Goal: Transaction & Acquisition: Purchase product/service

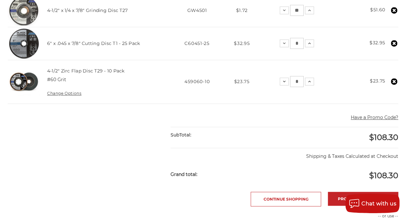
scroll to position [172, 0]
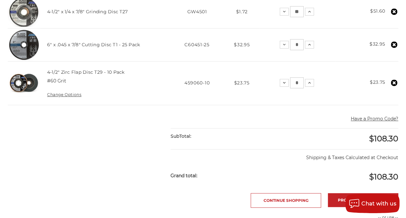
click at [361, 128] on div "$108.30" at bounding box center [341, 138] width 114 height 21
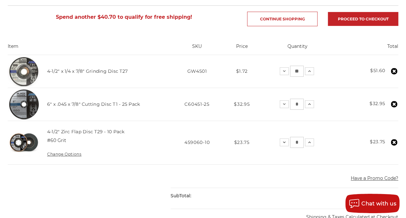
scroll to position [115, 0]
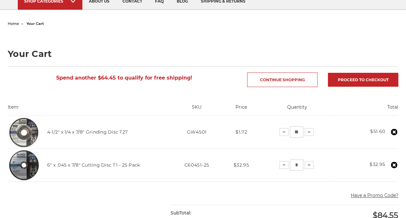
scroll to position [55, 0]
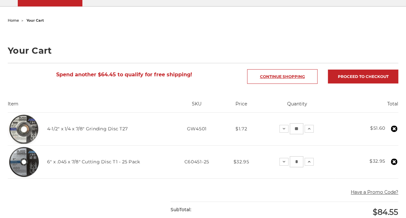
click at [247, 71] on link "Continue Shopping" at bounding box center [282, 76] width 70 height 15
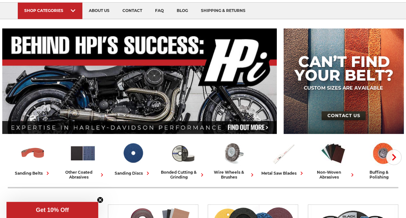
scroll to position [43, 0]
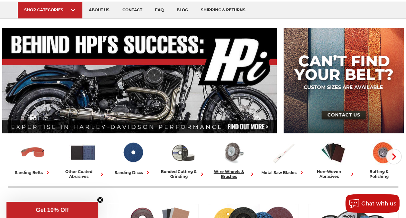
click at [251, 171] on div "wire wheels & brushes" at bounding box center [233, 174] width 45 height 10
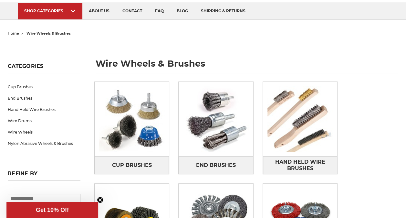
scroll to position [72, 0]
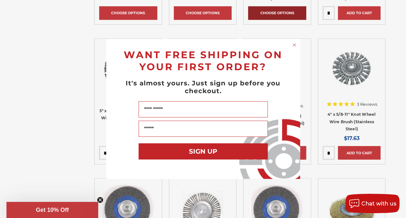
scroll to position [524, 0]
click at [294, 45] on icon "Close dialog" at bounding box center [294, 45] width 3 height 3
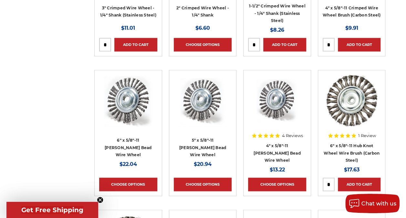
scroll to position [356, 0]
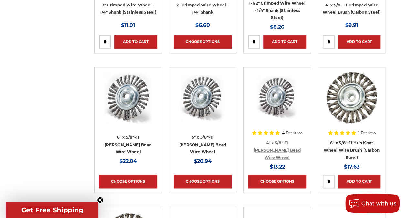
click at [295, 150] on link "4" x 5/8"-11 [PERSON_NAME] Bead Wire Wheel" at bounding box center [277, 149] width 47 height 19
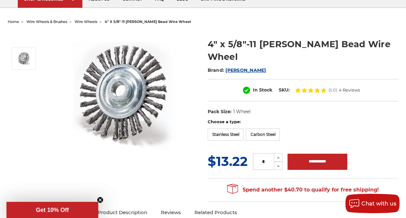
scroll to position [57, 0]
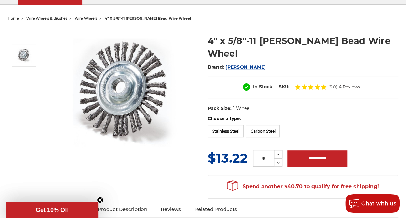
click at [279, 153] on icon at bounding box center [278, 155] width 5 height 6
type input "*"
click at [331, 163] on input "**********" at bounding box center [318, 158] width 60 height 16
click at [317, 161] on input "**********" at bounding box center [318, 158] width 60 height 16
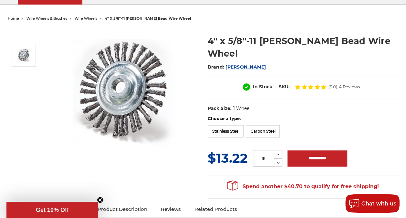
click at [306, 117] on label "Choose a type:" at bounding box center [303, 118] width 191 height 6
click at [266, 135] on label "Carbon Steel" at bounding box center [263, 131] width 34 height 12
click at [237, 133] on label "Stainless Steel" at bounding box center [226, 131] width 36 height 12
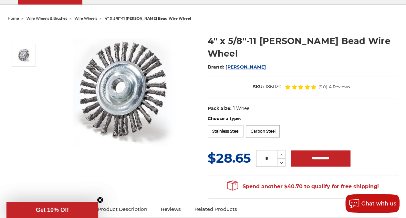
click at [267, 134] on label "Carbon Steel" at bounding box center [263, 131] width 34 height 12
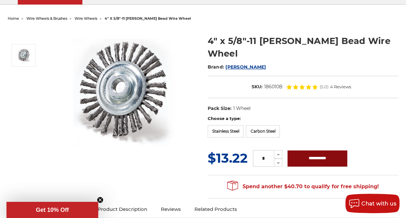
click at [334, 157] on input "**********" at bounding box center [318, 158] width 60 height 16
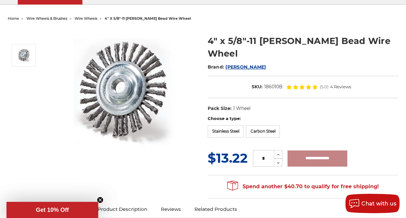
type input "**********"
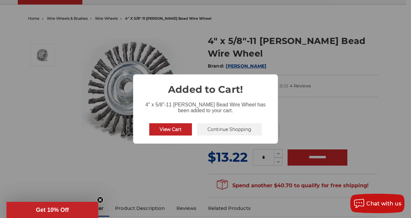
click at [239, 133] on button "Continue Shopping" at bounding box center [229, 129] width 65 height 12
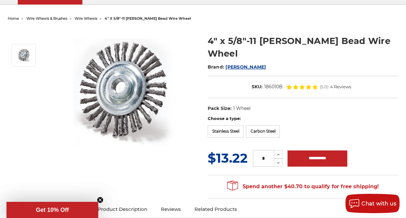
scroll to position [0, 0]
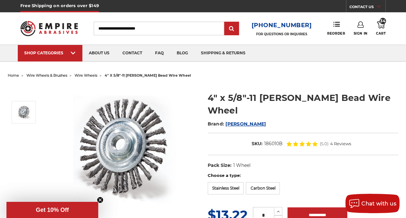
click at [385, 22] on span "34" at bounding box center [383, 21] width 6 height 6
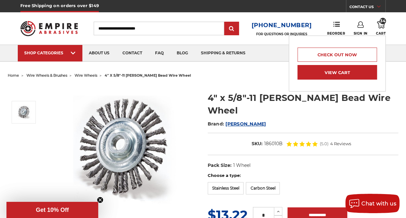
click at [364, 72] on link "View Cart" at bounding box center [337, 72] width 79 height 15
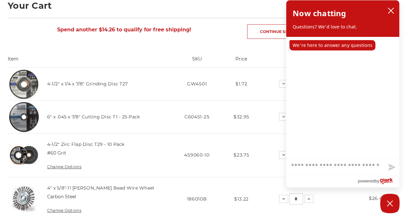
scroll to position [101, 0]
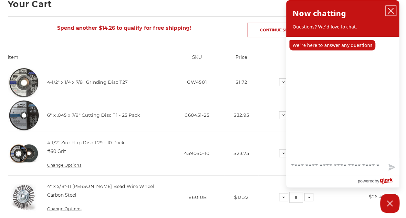
click at [392, 12] on icon "close chatbox" at bounding box center [390, 10] width 5 height 5
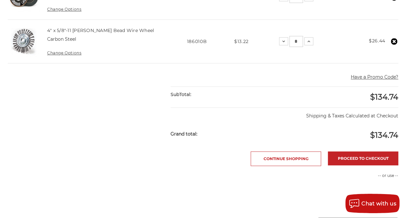
scroll to position [257, 0]
